Goal: Find specific page/section: Find specific page/section

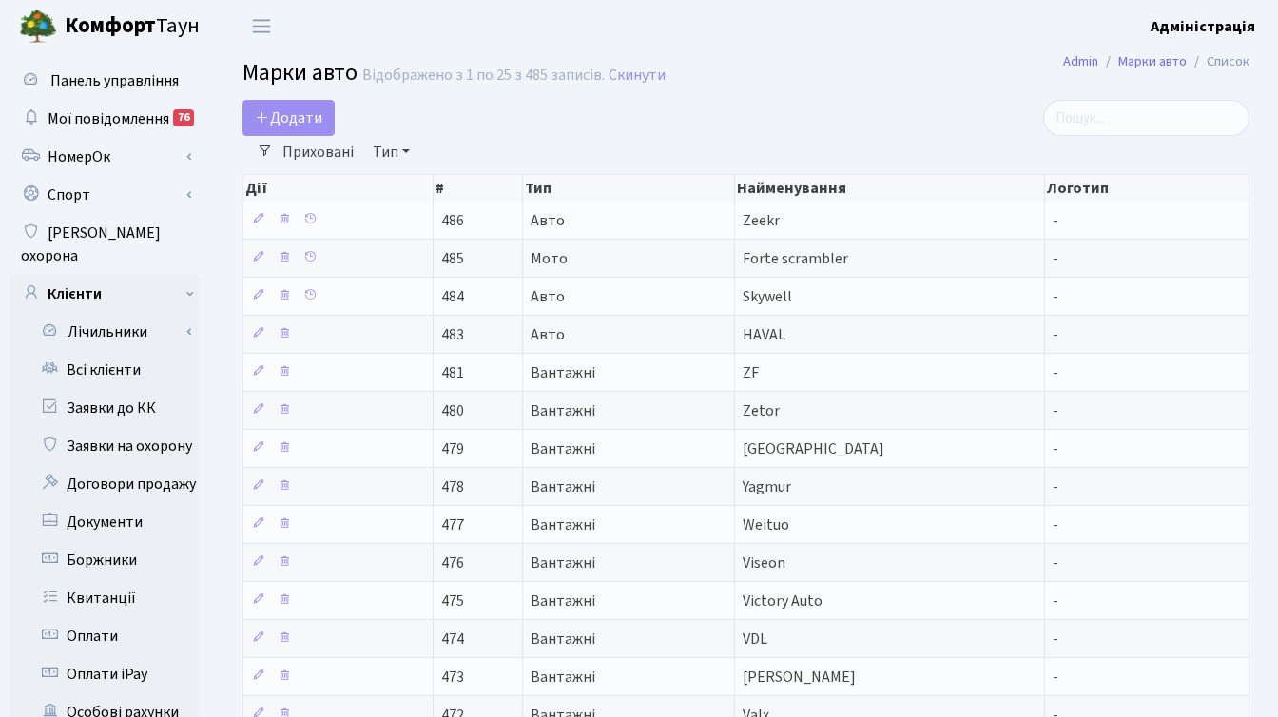
select select "25"
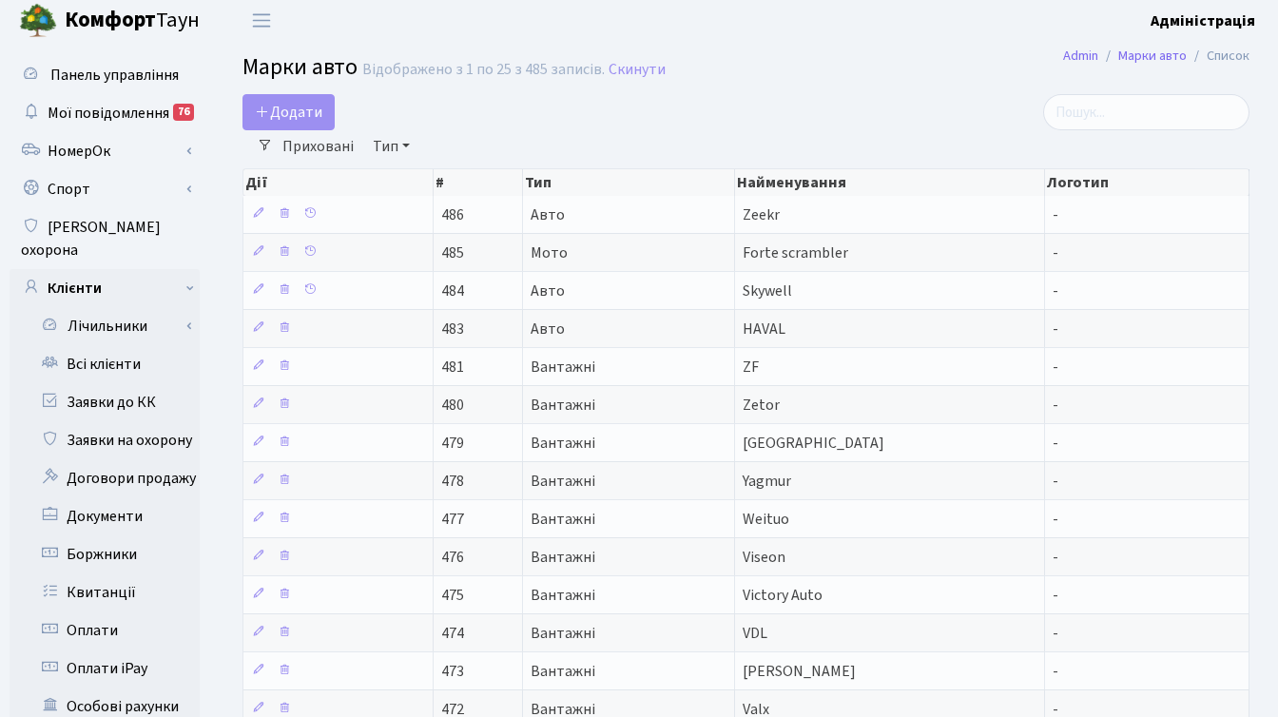
scroll to position [3, 0]
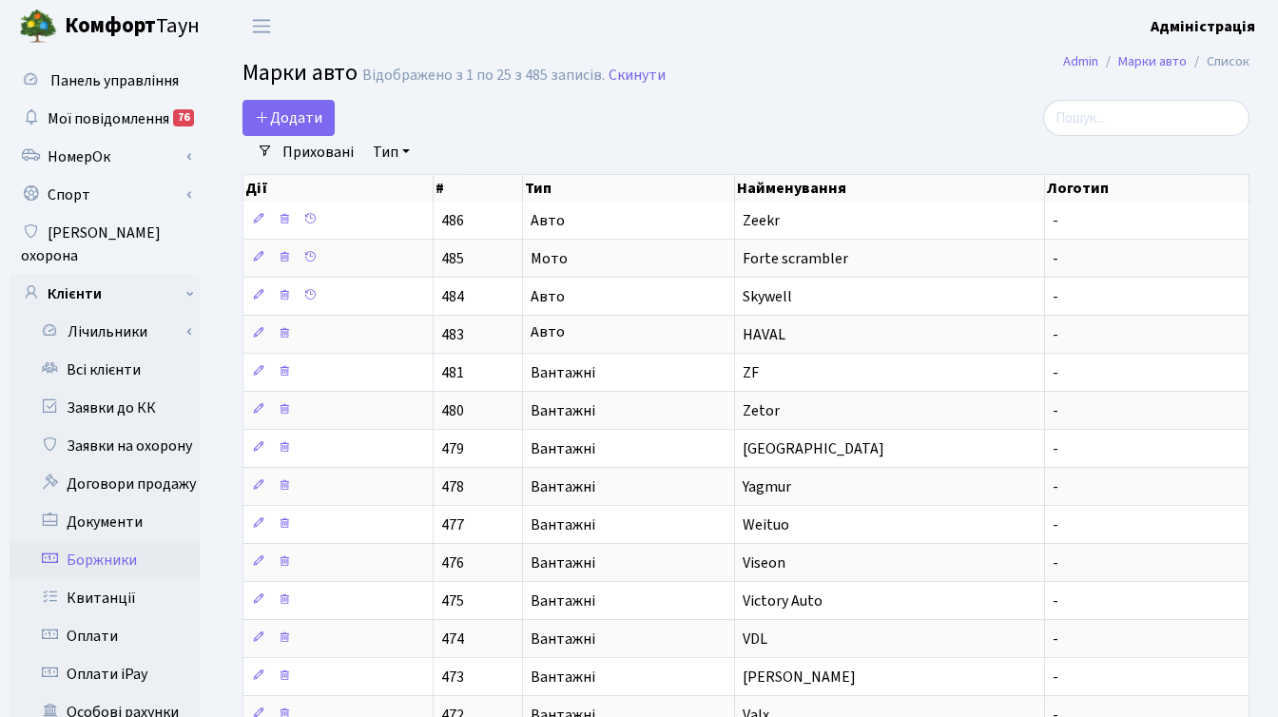
click at [118, 541] on link "Боржники" at bounding box center [105, 560] width 190 height 38
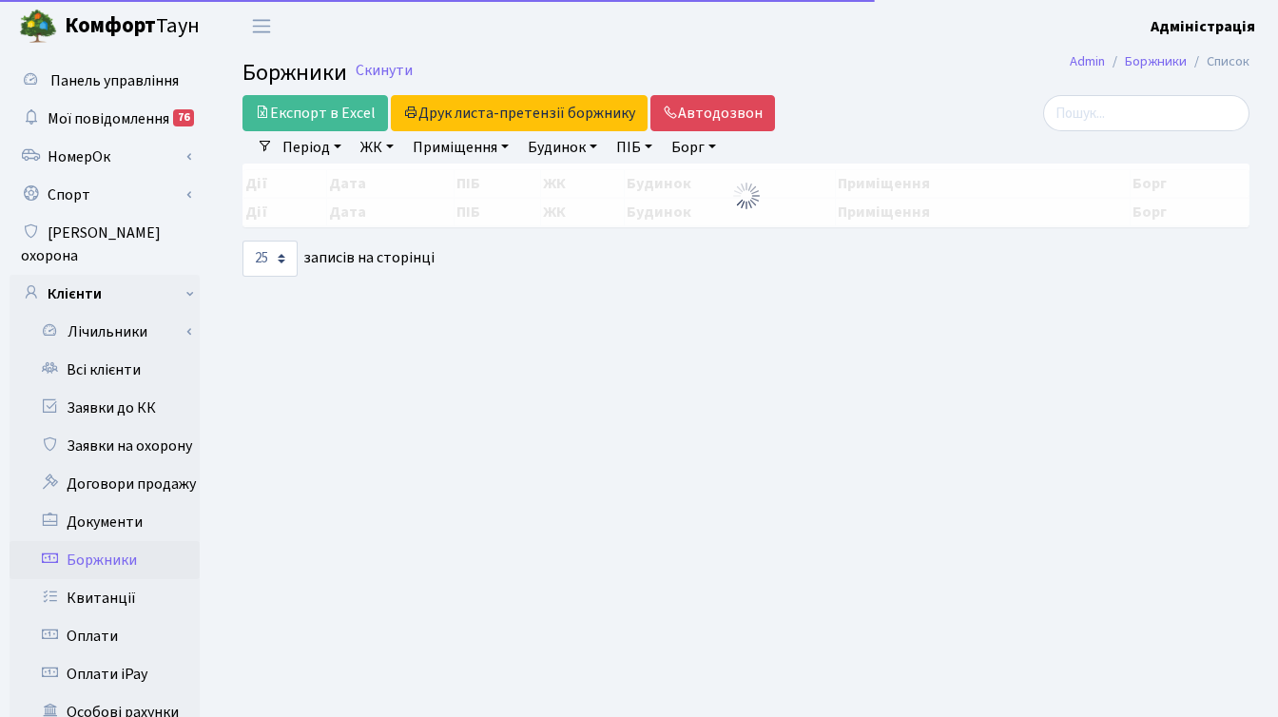
select select "25"
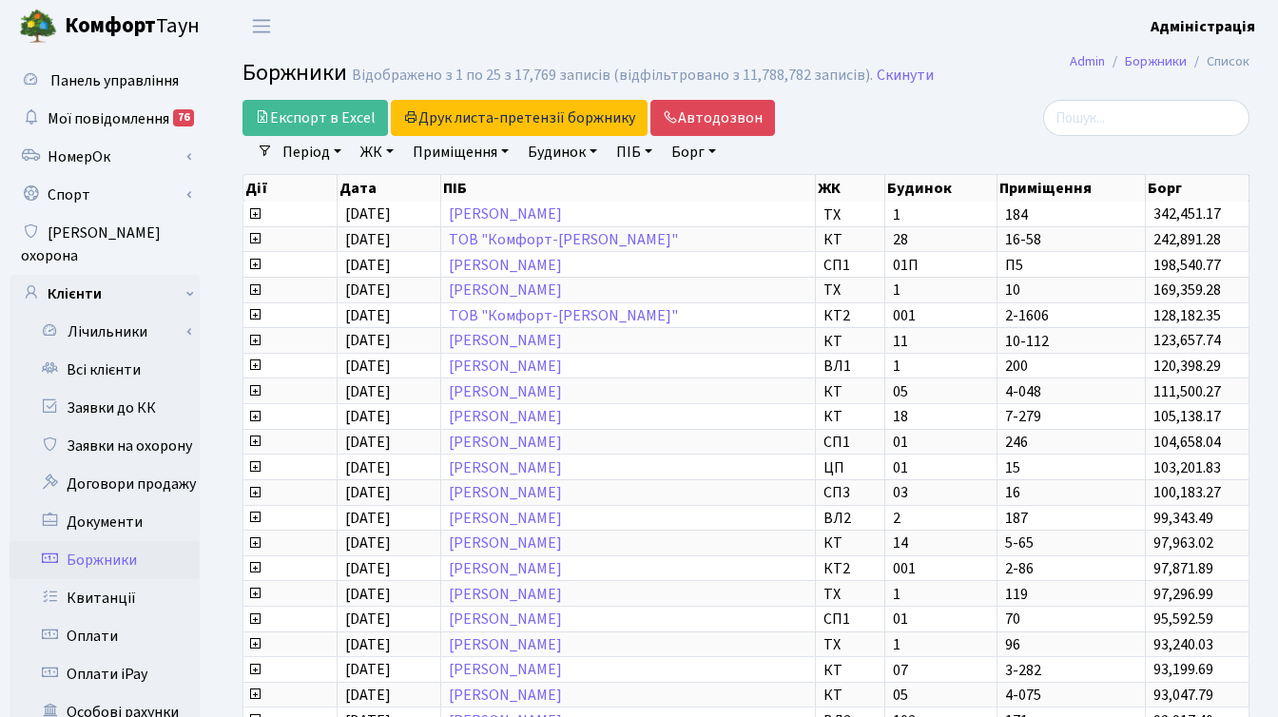
drag, startPoint x: 246, startPoint y: 188, endPoint x: 1225, endPoint y: 185, distance: 978.7
click at [1225, 185] on tr "Дії Дата ПІБ ЖК Будинок Приміщення Борг" at bounding box center [746, 188] width 1006 height 27
copy tr "Дії Дата ПІБ ЖК Будинок Приміщення Борг"
click at [1031, 135] on div at bounding box center [1091, 118] width 317 height 36
click at [924, 153] on div "Період 30.09.2025 - 30.09.2025 ЖК ТХ, вул. Ділова, 1/2 КТ, вул. Регенераторна, …" at bounding box center [754, 152] width 962 height 32
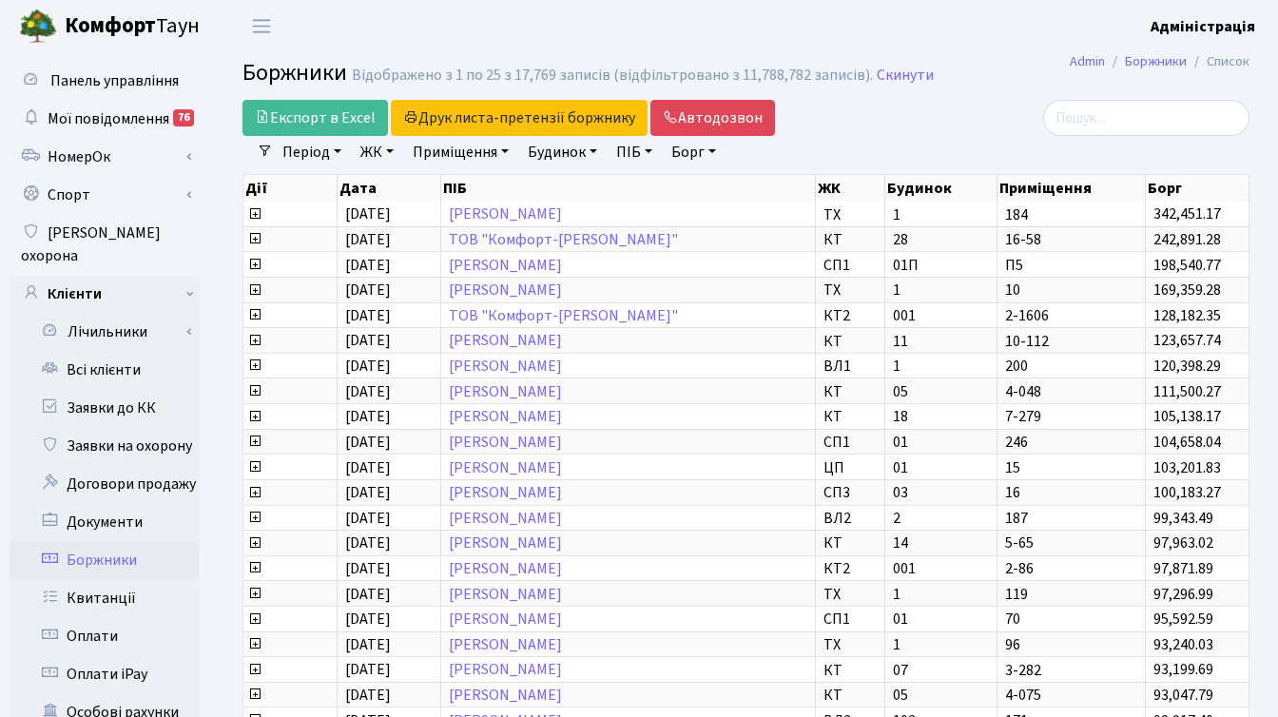
click at [943, 126] on div at bounding box center [1091, 118] width 317 height 36
click at [106, 12] on b "Комфорт" at bounding box center [110, 25] width 91 height 30
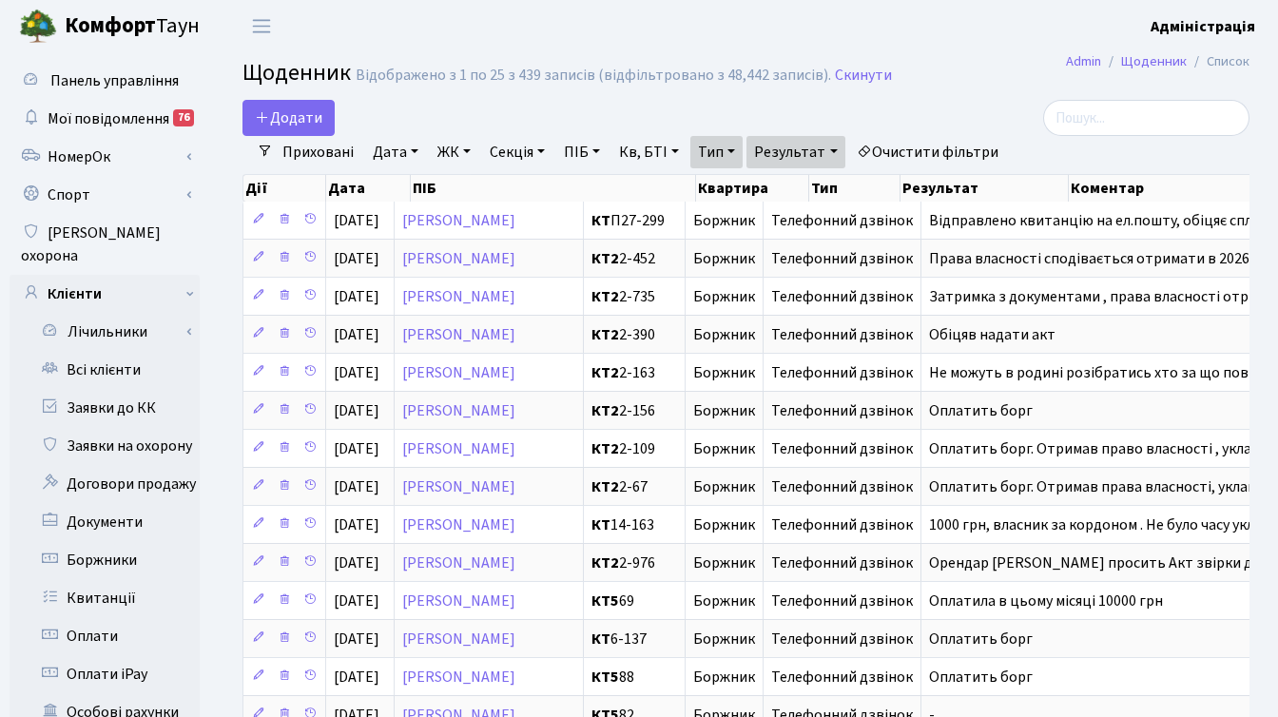
select select "25"
click at [764, 29] on header "Комфорт Таун Адміністрація Мій обліковий запис Вийти" at bounding box center [639, 26] width 1278 height 52
click at [963, 67] on h2 "Щоденник Відображено з 1 по 25 з 439 записів (відфільтровано з 48,442 записів).…" at bounding box center [746, 76] width 1007 height 32
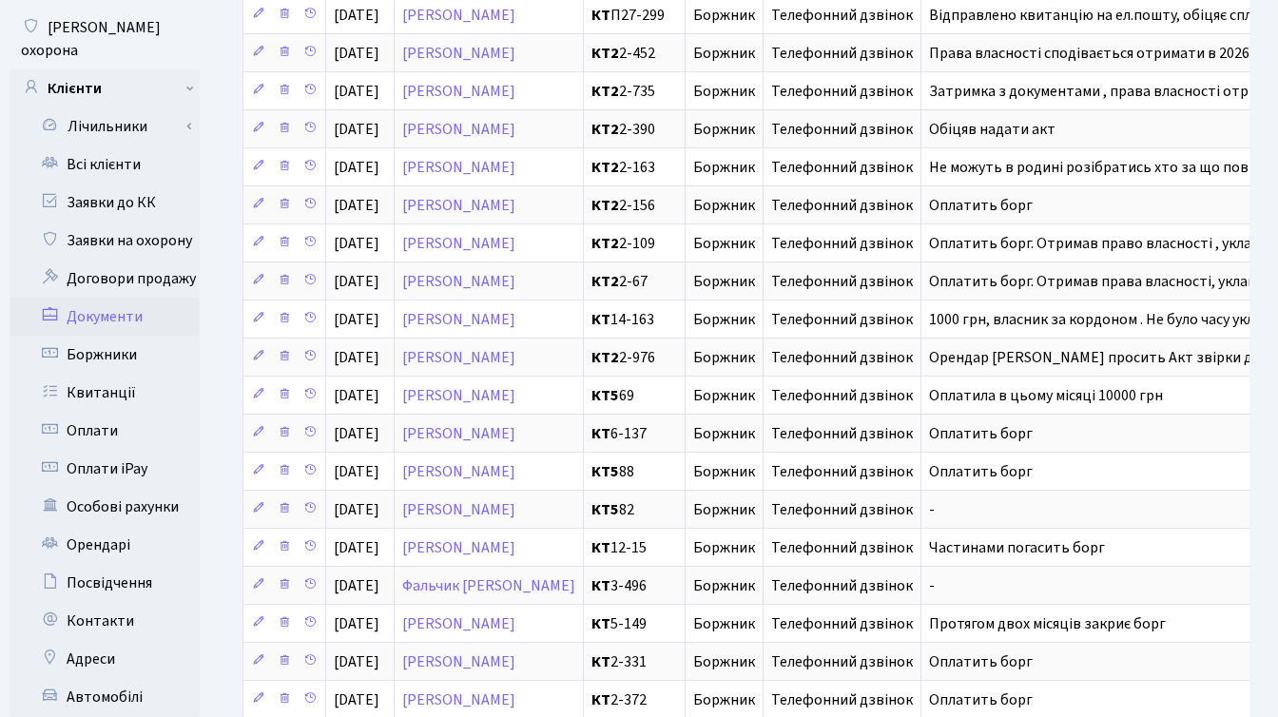
scroll to position [264, 0]
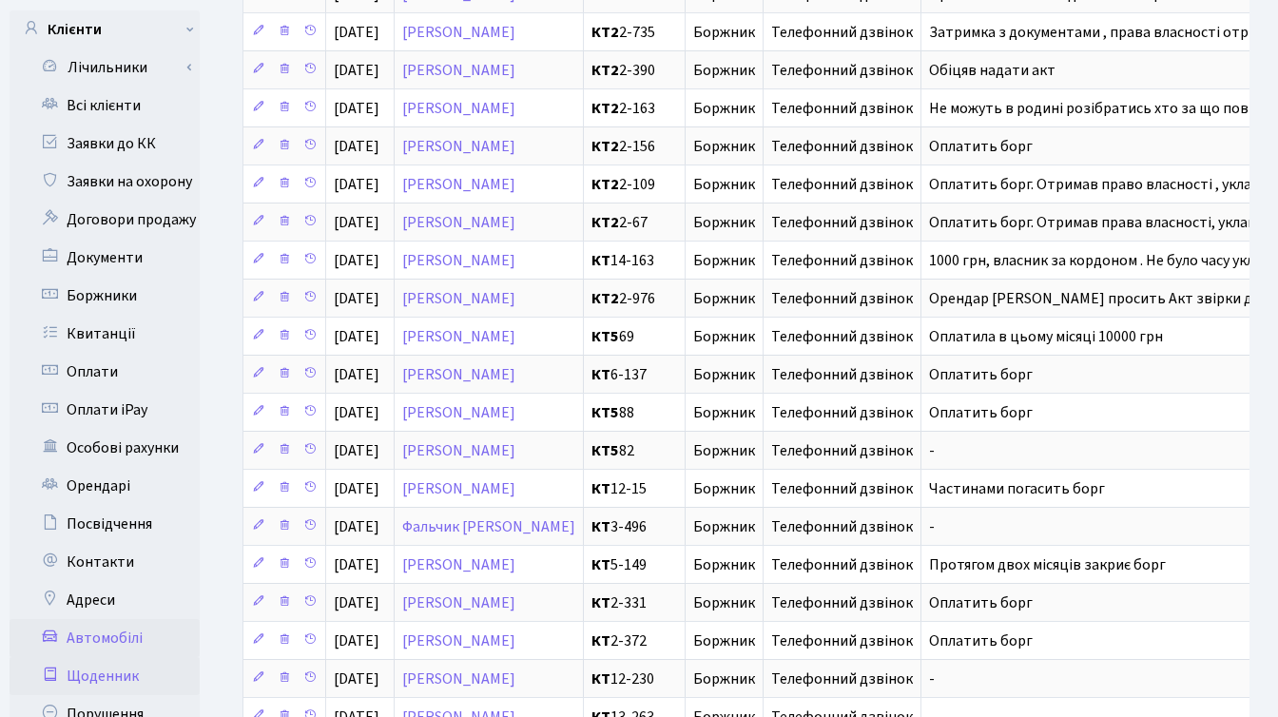
click at [129, 619] on link "Автомобілі" at bounding box center [105, 638] width 190 height 38
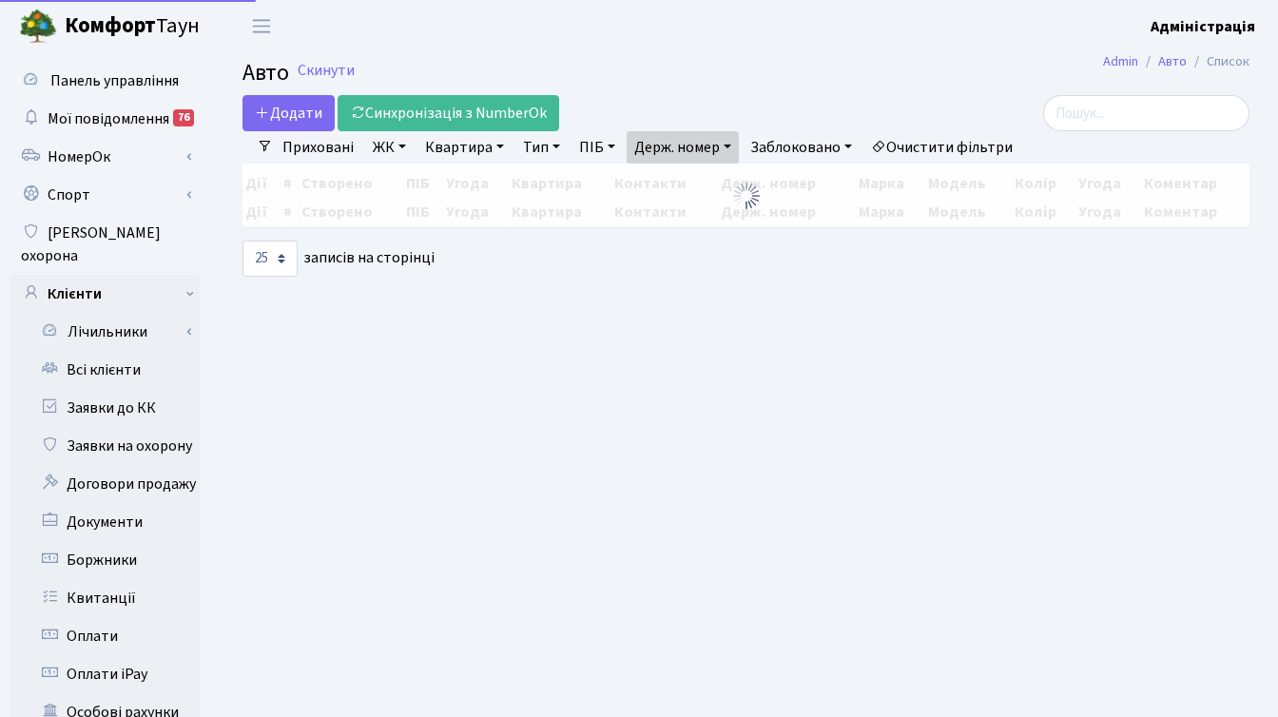
select select "25"
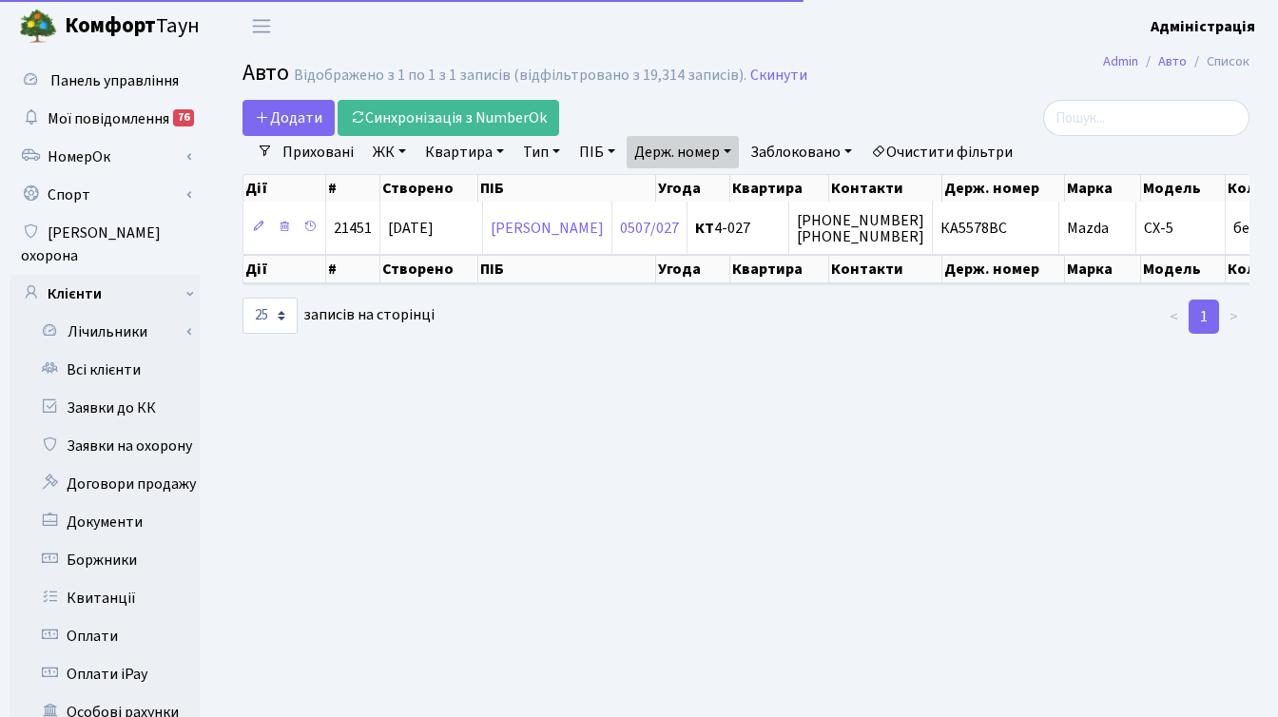
click at [977, 148] on link "Очистити фільтри" at bounding box center [942, 152] width 157 height 32
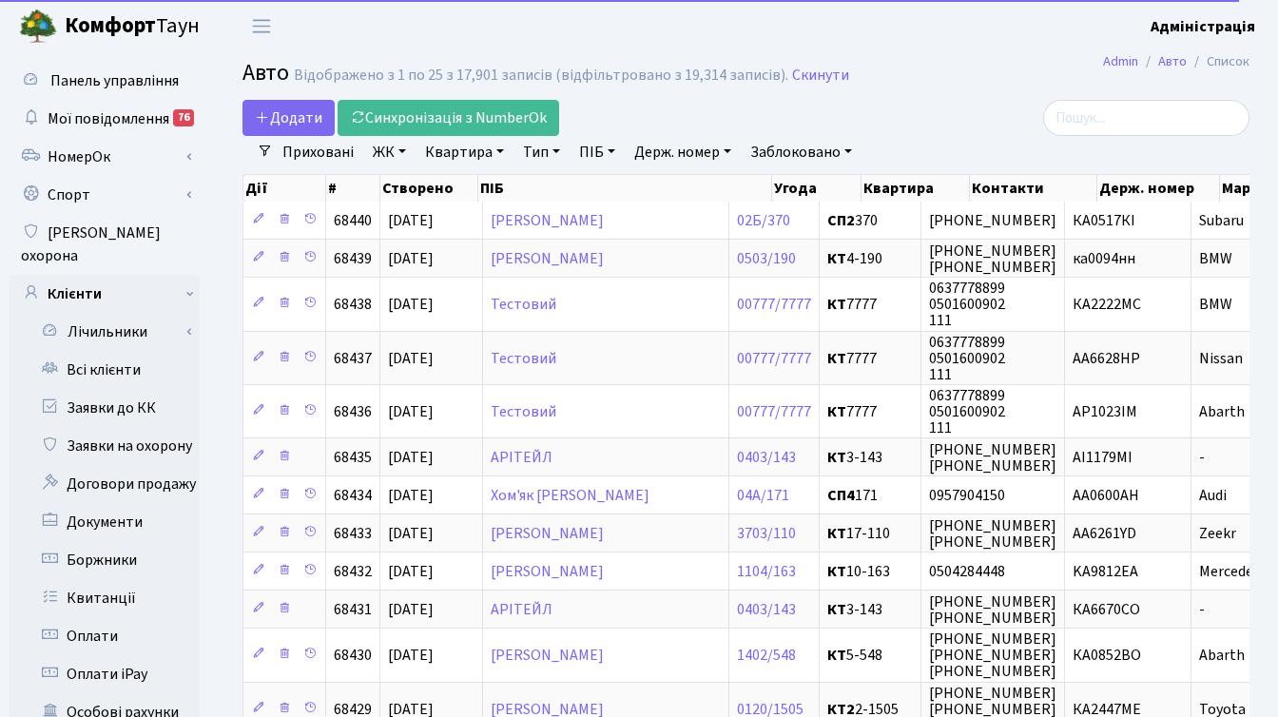
click at [680, 155] on link "Держ. номер" at bounding box center [683, 152] width 112 height 32
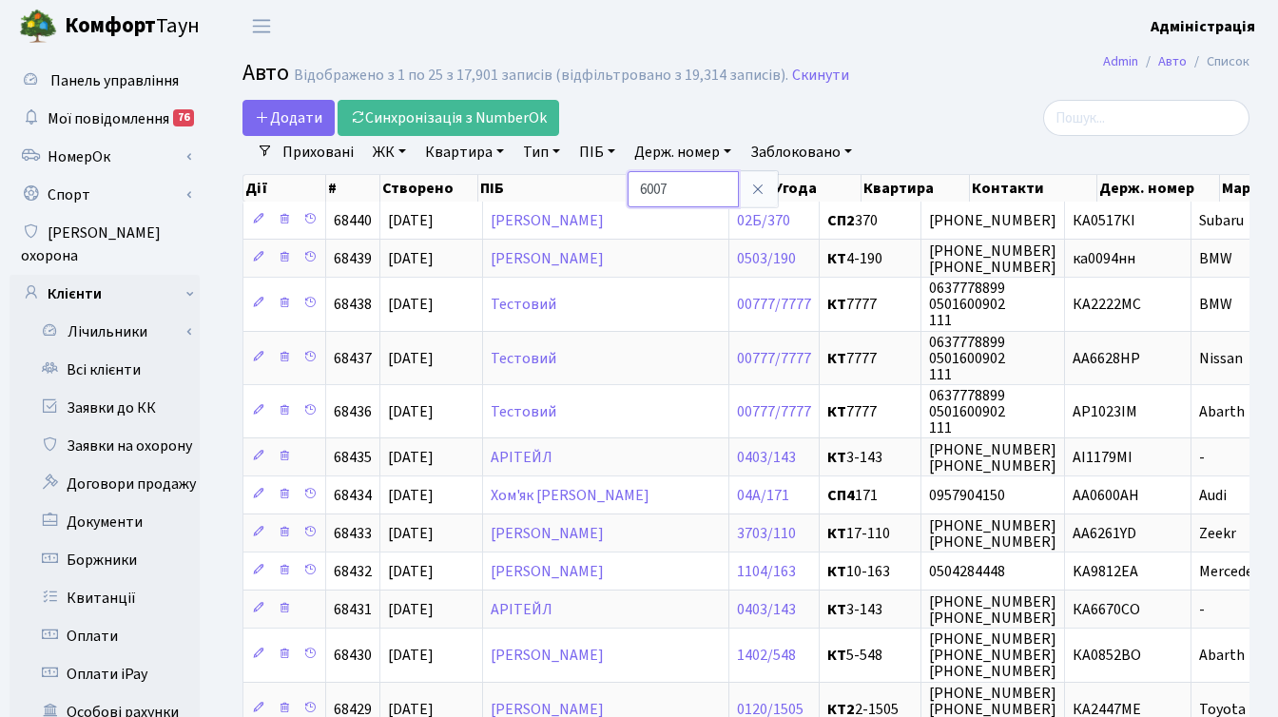
type input "6007"
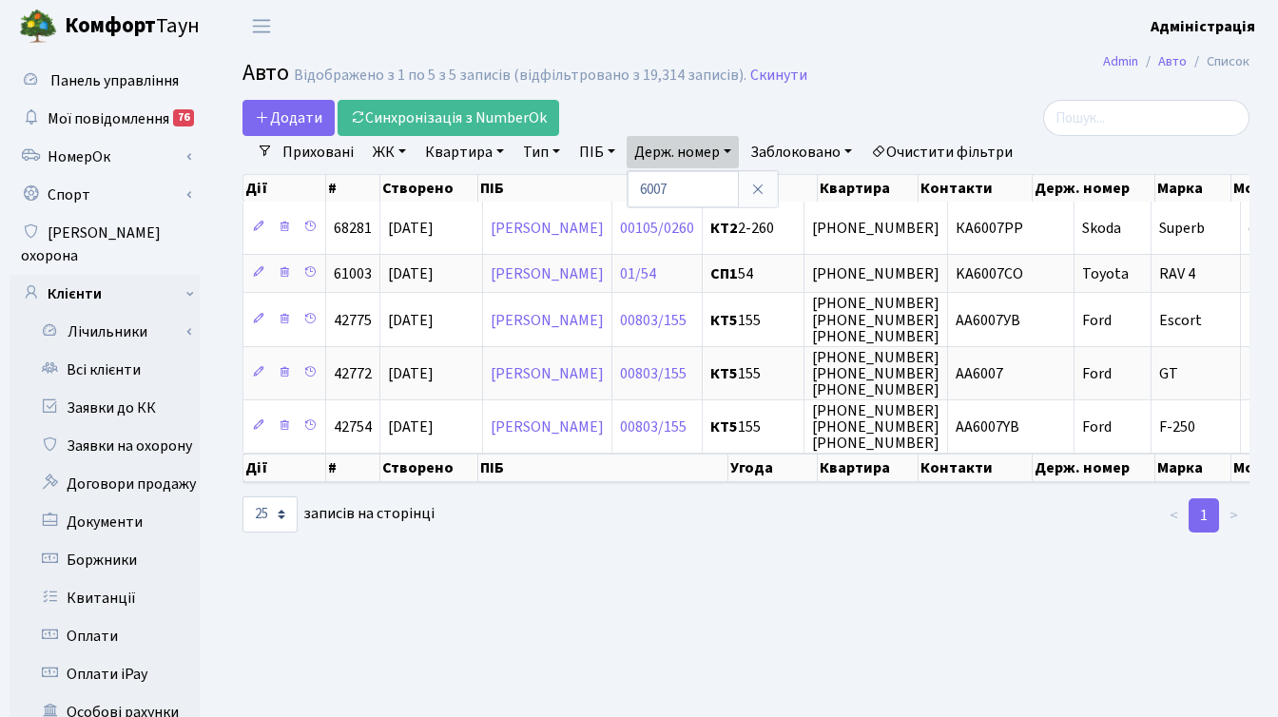
click at [334, 142] on link "Приховані" at bounding box center [318, 152] width 87 height 32
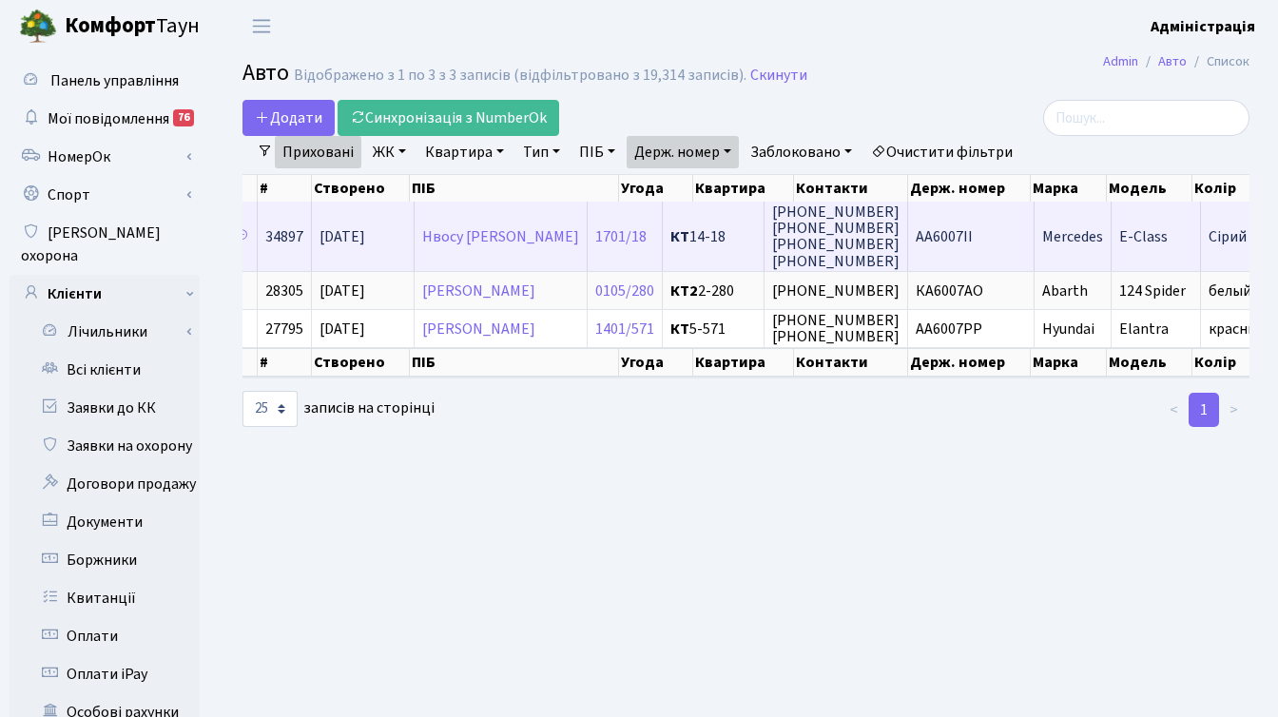
scroll to position [0, 72]
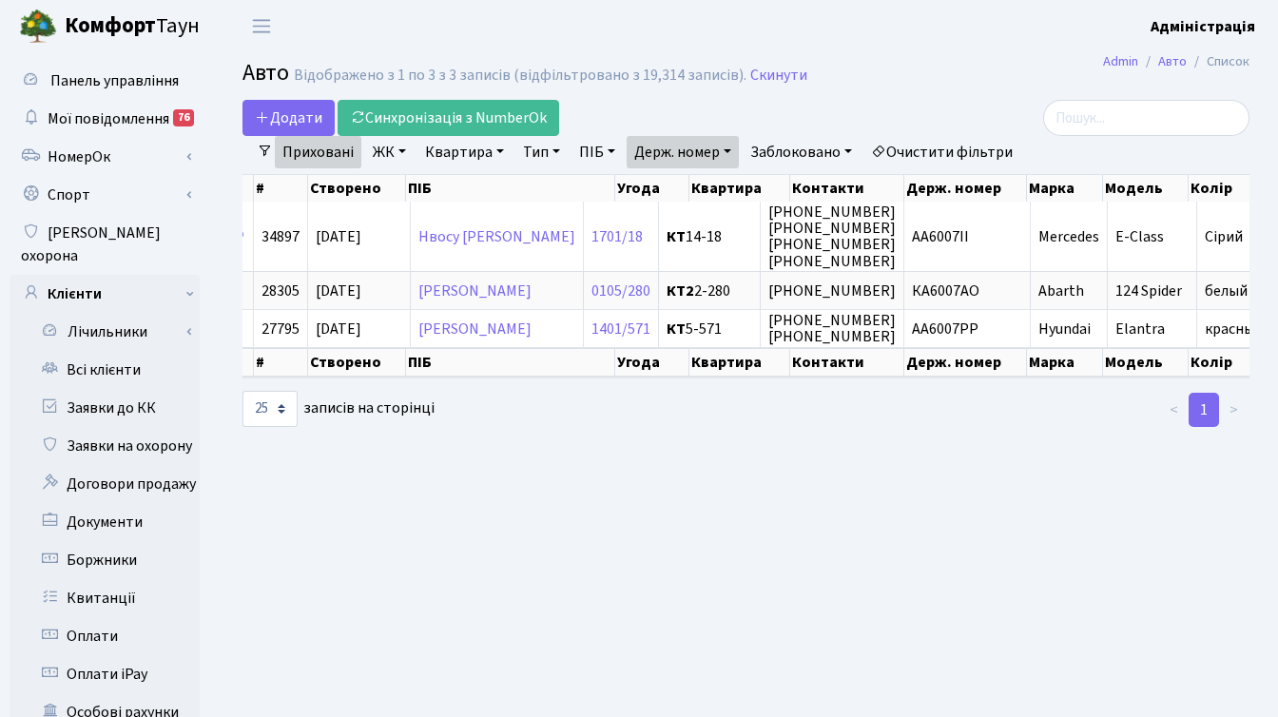
click at [321, 152] on link "Приховані" at bounding box center [318, 152] width 87 height 32
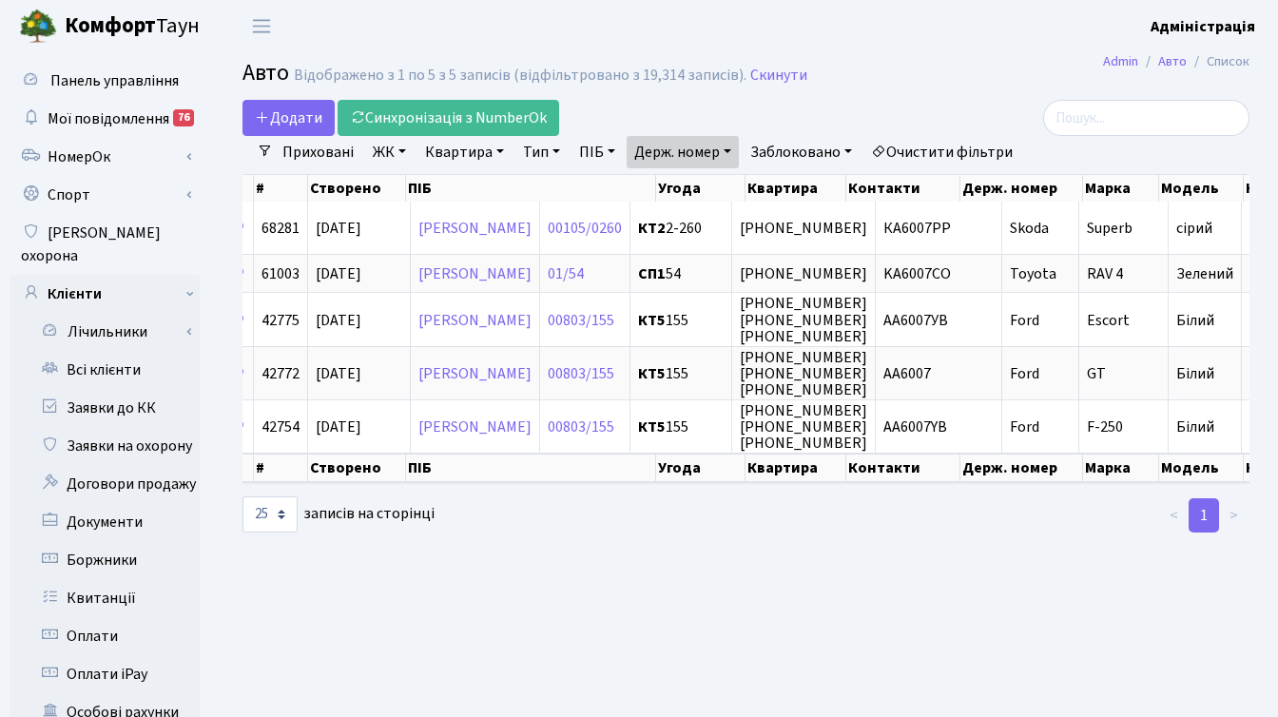
click at [937, 119] on div at bounding box center [1091, 118] width 317 height 36
click at [973, 104] on div at bounding box center [1091, 118] width 317 height 36
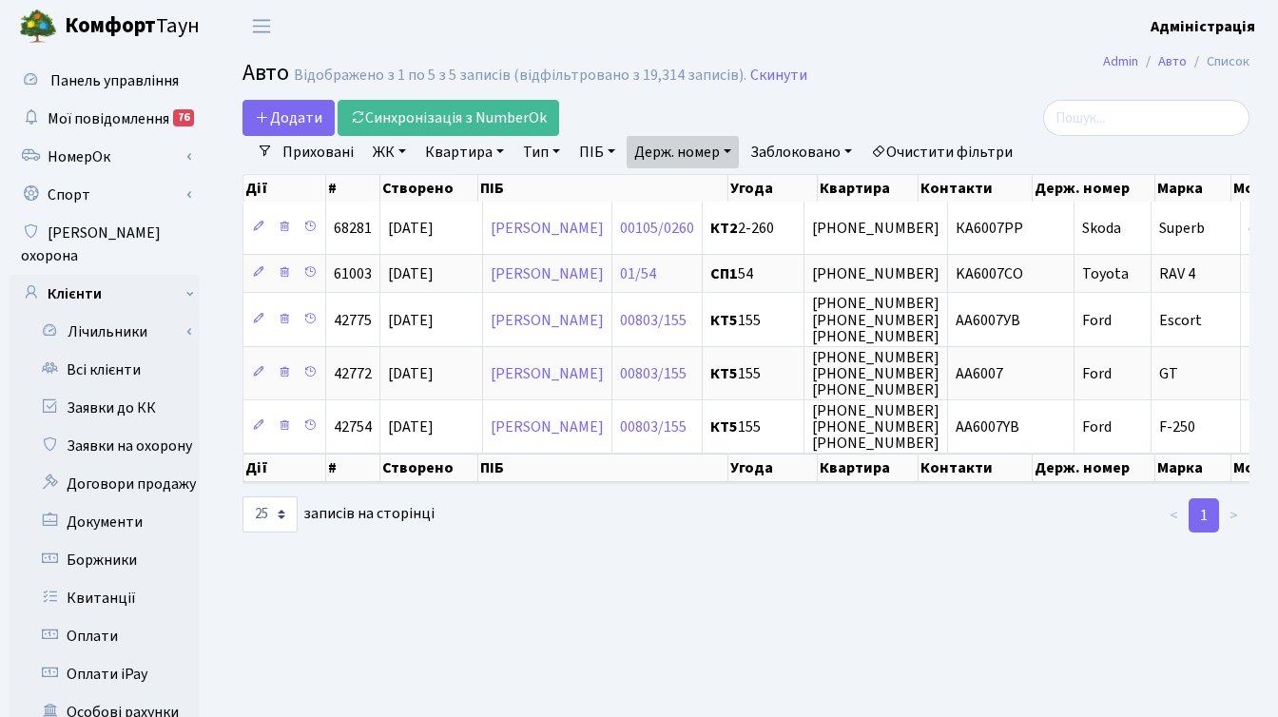
click at [988, 107] on div at bounding box center [1091, 118] width 317 height 36
click at [1020, 91] on h2 "Авто Відображено з 1 по 5 з 5 записів (відфільтровано з 19,314 записів). Скинути" at bounding box center [746, 76] width 1007 height 32
click at [1046, 87] on h2 "Авто Відображено з 1 по 5 з 5 записів (відфільтровано з 19,314 записів). Скинути" at bounding box center [746, 76] width 1007 height 32
click at [1007, 74] on h2 "Авто Відображено з 1 по 5 з 5 записів (відфільтровано з 19,314 записів). Скинути" at bounding box center [746, 76] width 1007 height 32
click at [996, 63] on h2 "Авто Відображено з 1 по 5 з 5 записів (відфільтровано з 19,314 записів). Скинути" at bounding box center [746, 76] width 1007 height 32
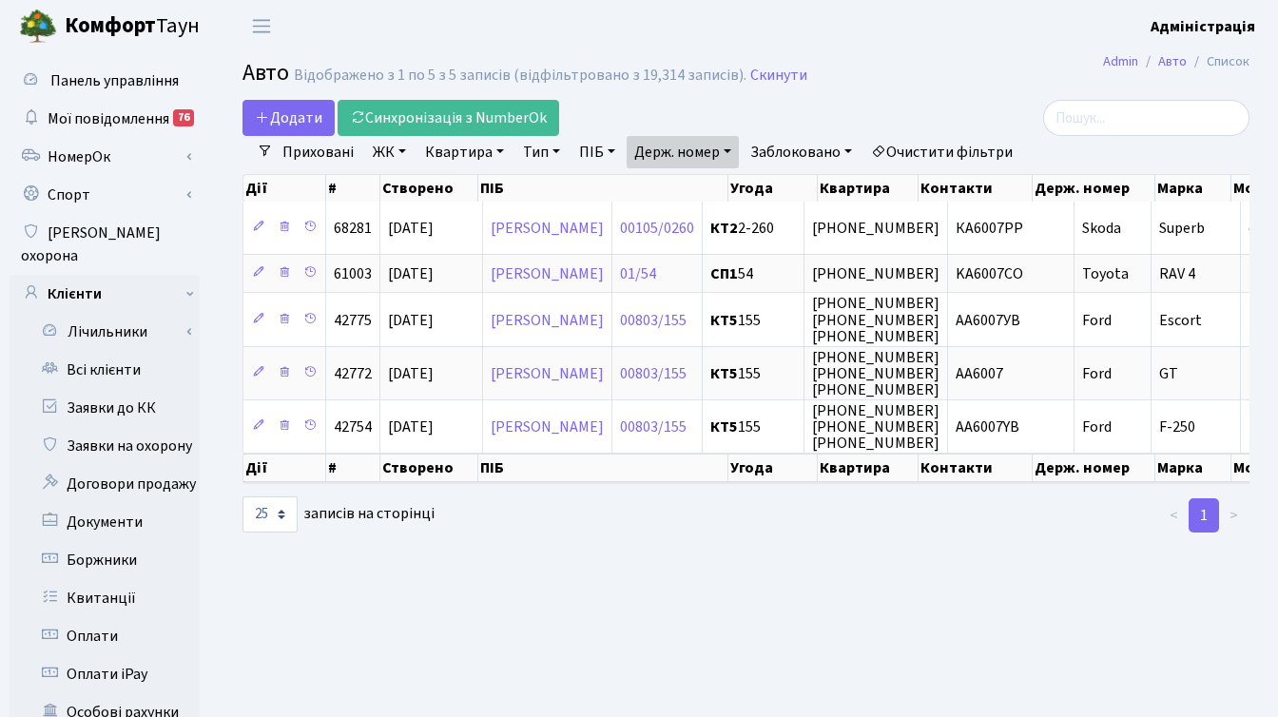
click at [761, 670] on main "Admin Авто Список Авто Відображено з 1 по 5 з 5 записів (відфільтровано з 19,31…" at bounding box center [746, 605] width 1064 height 1107
click at [995, 20] on header "[PERSON_NAME] Адміністрація Мій обліковий запис Вийти" at bounding box center [639, 26] width 1278 height 52
click at [905, 568] on main "Admin Авто Список Авто Відображено з 1 по 5 з 5 записів (відфільтровано з 19,31…" at bounding box center [746, 605] width 1064 height 1107
click at [955, 68] on h2 "Авто Відображено з 1 по 5 з 5 записів (відфільтровано з 19,314 записів). Скинути" at bounding box center [746, 76] width 1007 height 32
click at [1022, 73] on h2 "Авто Відображено з 1 по 5 з 5 записів (відфільтровано з 19,314 записів). Скинути" at bounding box center [746, 76] width 1007 height 32
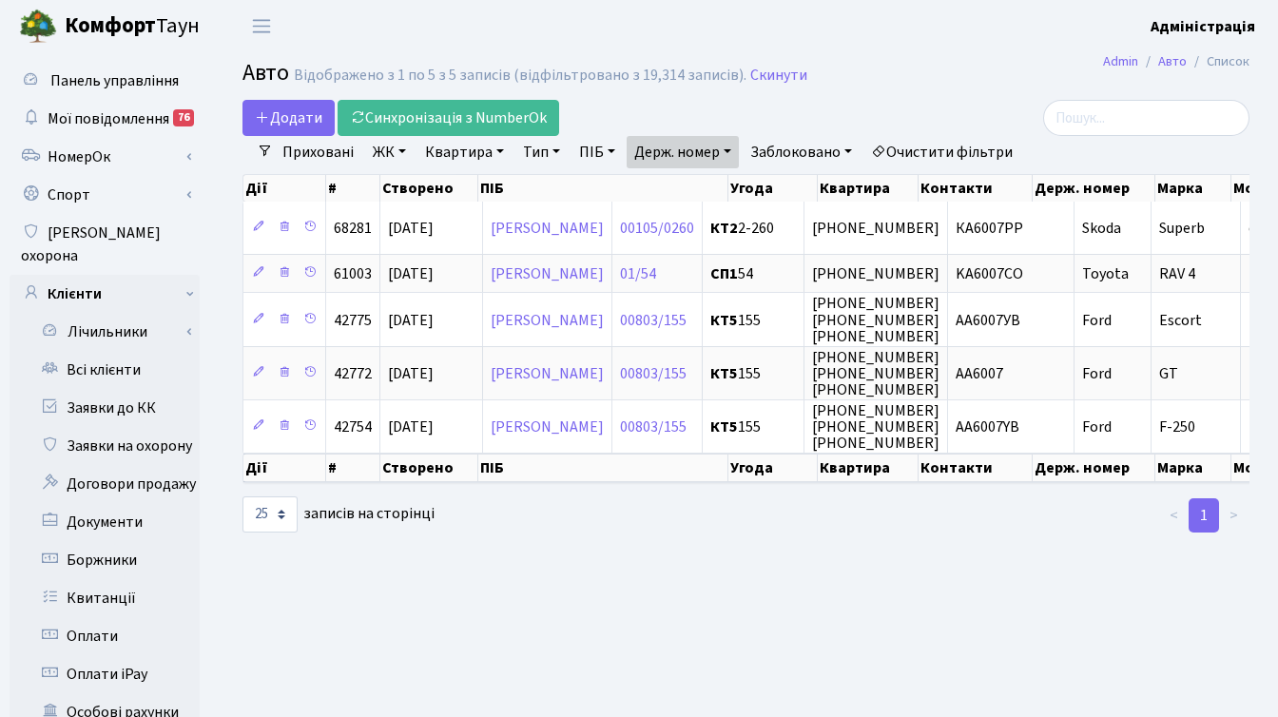
click at [842, 612] on main "Admin Авто Список Авто Відображено з 1 по 5 з 5 записів (відфільтровано з 19,31…" at bounding box center [746, 605] width 1064 height 1107
click at [825, 562] on main "Admin Авто Список Авто Відображено з 1 по 5 з 5 записів (відфільтровано з 19,31…" at bounding box center [746, 605] width 1064 height 1107
click at [827, 553] on main "Admin Авто Список Авто Відображено з 1 по 5 з 5 записів (відфільтровано з 19,31…" at bounding box center [746, 605] width 1064 height 1107
click at [973, 66] on h2 "Авто Відображено з 1 по 5 з 5 записів (відфільтровано з 19,314 записів). Скинути" at bounding box center [746, 76] width 1007 height 32
